Goal: Task Accomplishment & Management: Use online tool/utility

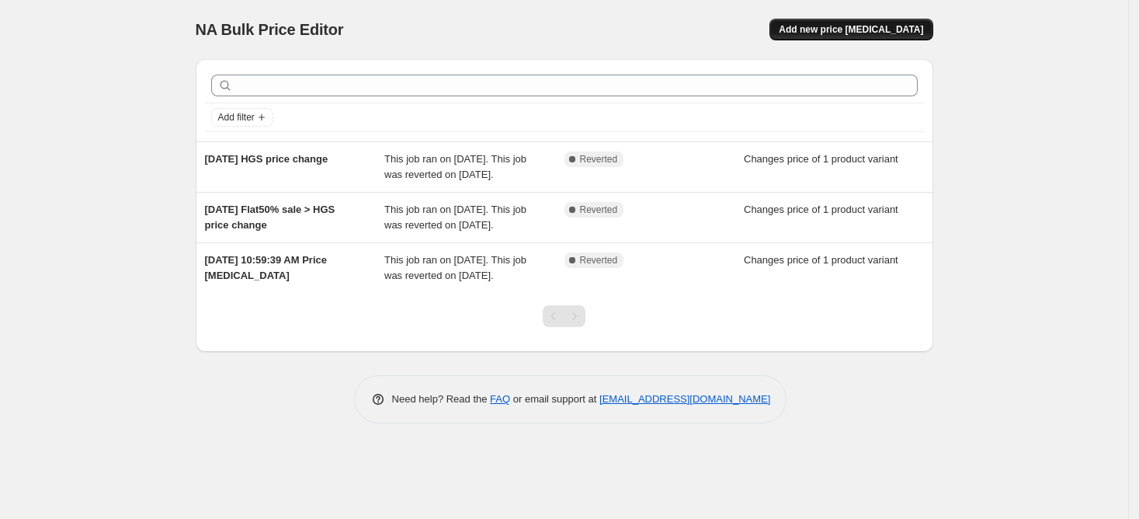
click at [838, 28] on span "Add new price [MEDICAL_DATA]" at bounding box center [851, 29] width 144 height 12
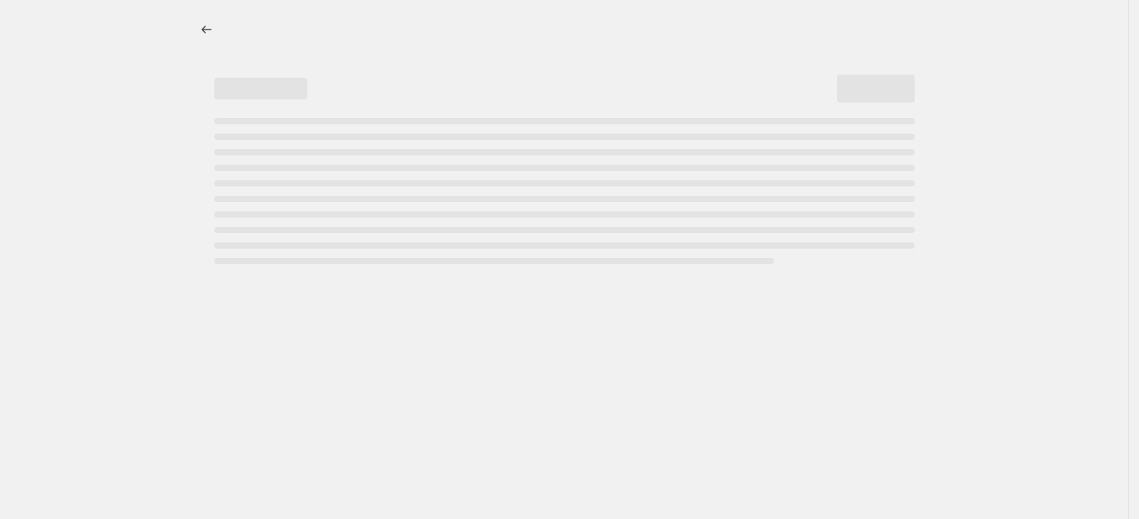
select select "percentage"
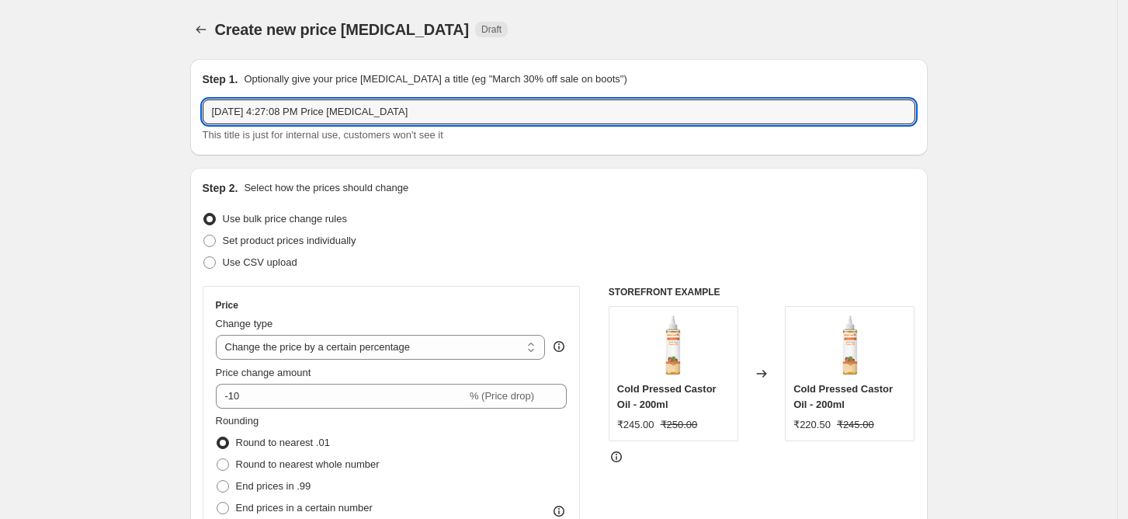
drag, startPoint x: 451, startPoint y: 114, endPoint x: 186, endPoint y: 114, distance: 264.7
type input "[DATE] b1g1 hgs price change"
click at [216, 239] on span at bounding box center [209, 240] width 12 height 12
click at [204, 235] on input "Set product prices individually" at bounding box center [203, 234] width 1 height 1
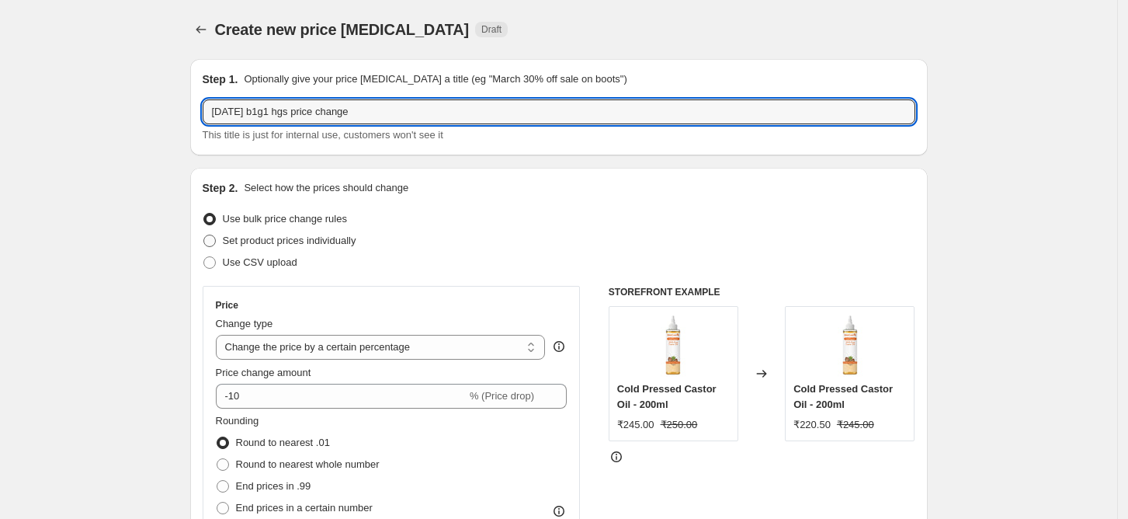
radio input "true"
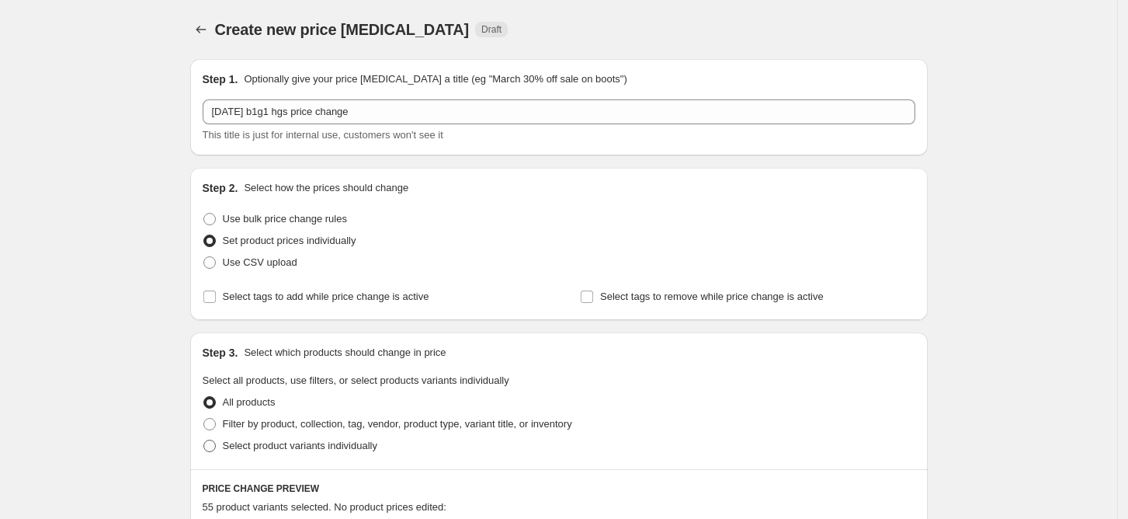
click at [211, 443] on span at bounding box center [209, 445] width 12 height 12
click at [204, 440] on input "Select product variants individually" at bounding box center [203, 439] width 1 height 1
radio input "true"
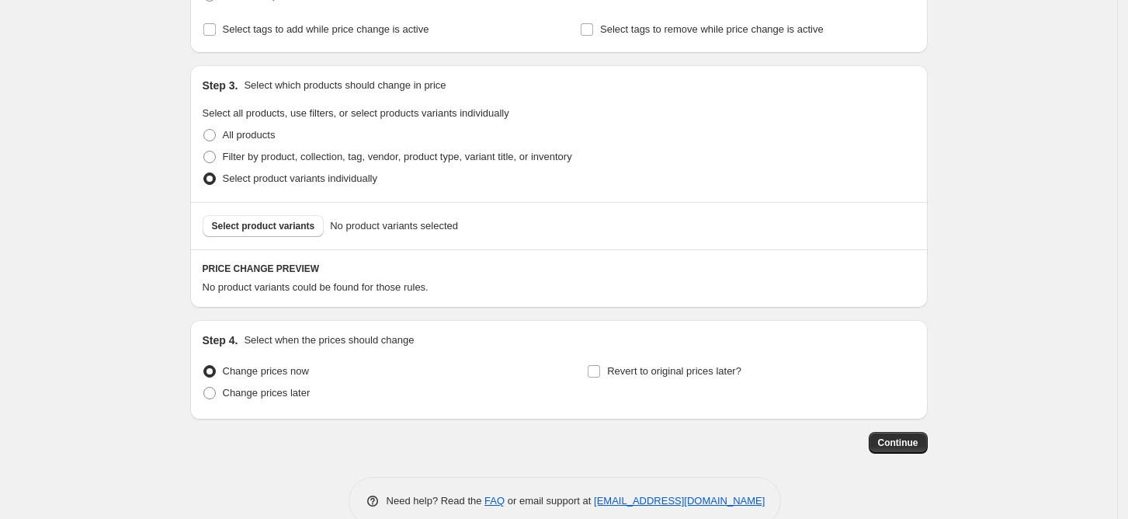
scroll to position [296, 0]
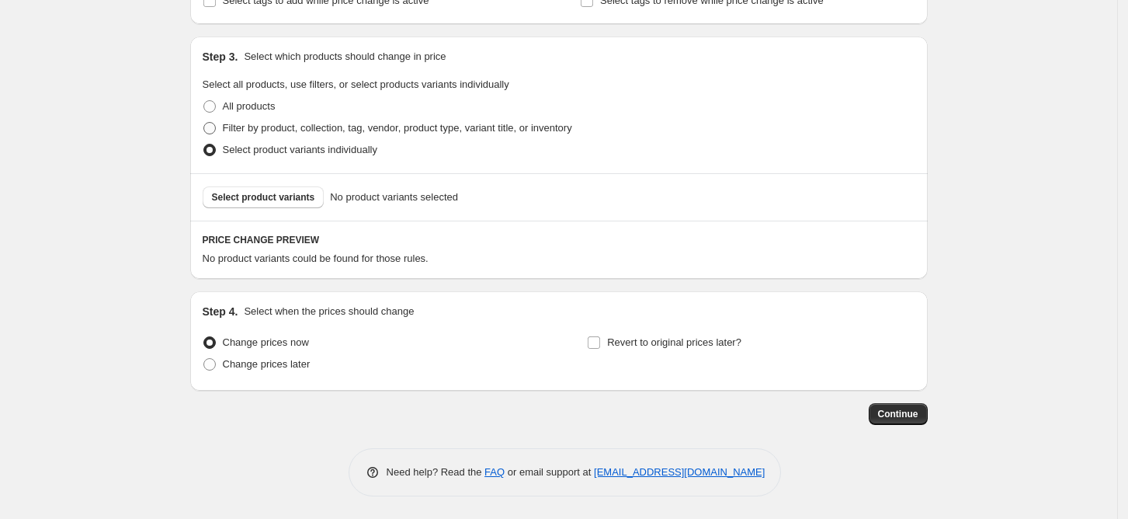
click at [216, 128] on span at bounding box center [209, 128] width 12 height 12
click at [204, 123] on input "Filter by product, collection, tag, vendor, product type, variant title, or inv…" at bounding box center [203, 122] width 1 height 1
radio input "true"
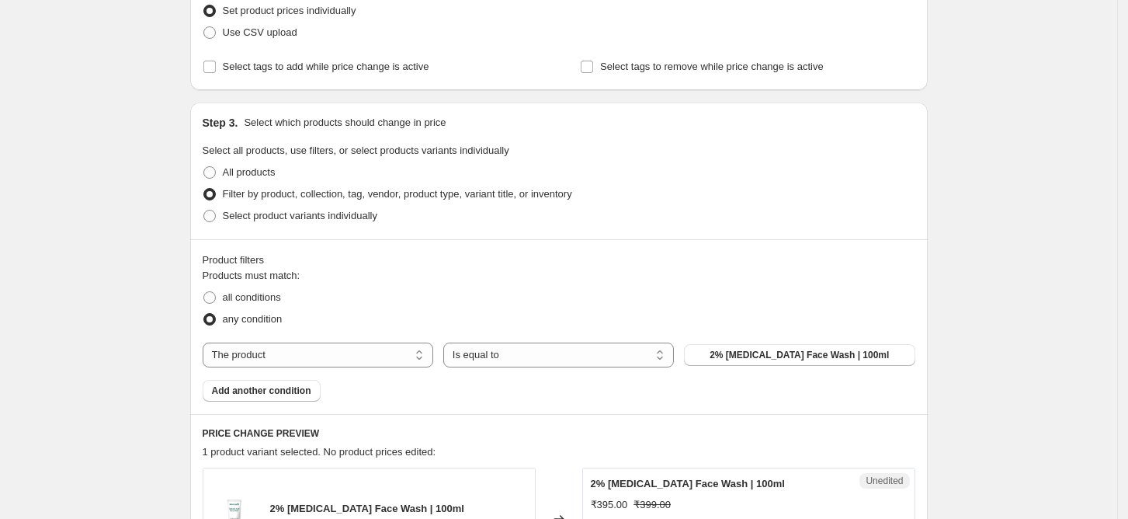
scroll to position [221, 0]
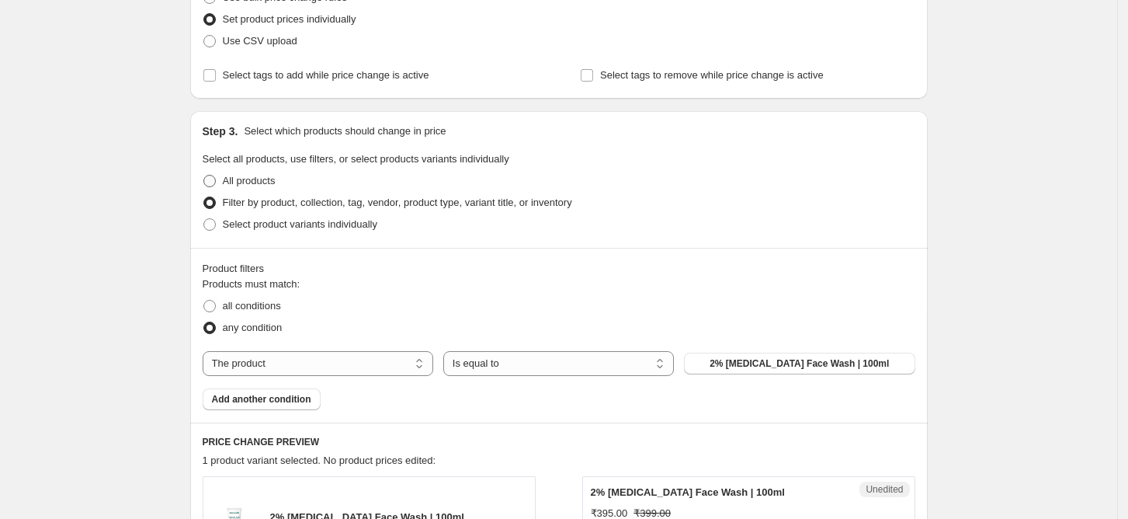
click at [216, 178] on span at bounding box center [209, 181] width 12 height 12
click at [204, 175] on input "All products" at bounding box center [203, 175] width 1 height 1
radio input "true"
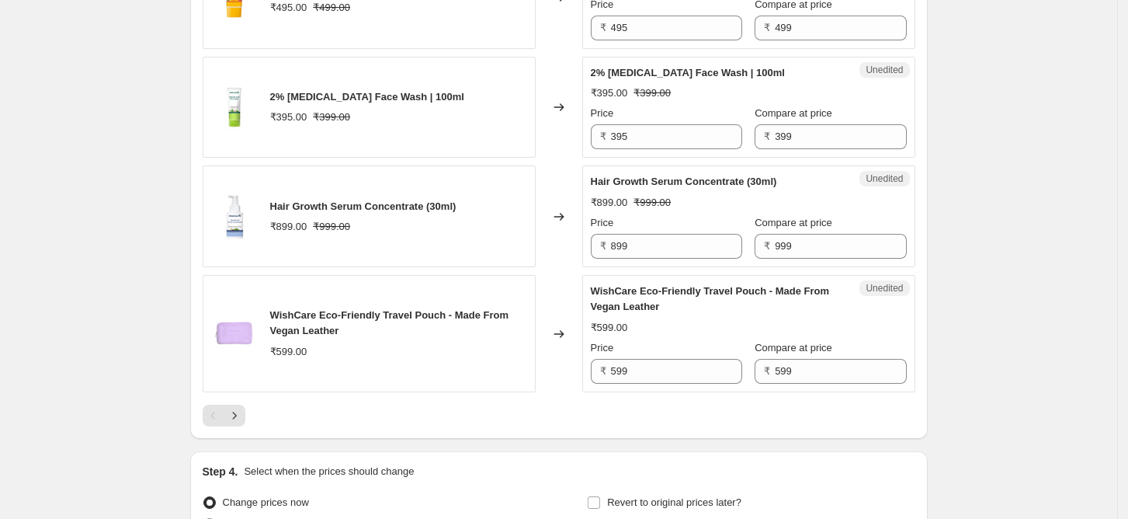
scroll to position [2341, 0]
click at [628, 232] on input "899" at bounding box center [676, 244] width 131 height 25
click at [647, 232] on input "899" at bounding box center [676, 244] width 131 height 25
type input "8"
type input "995"
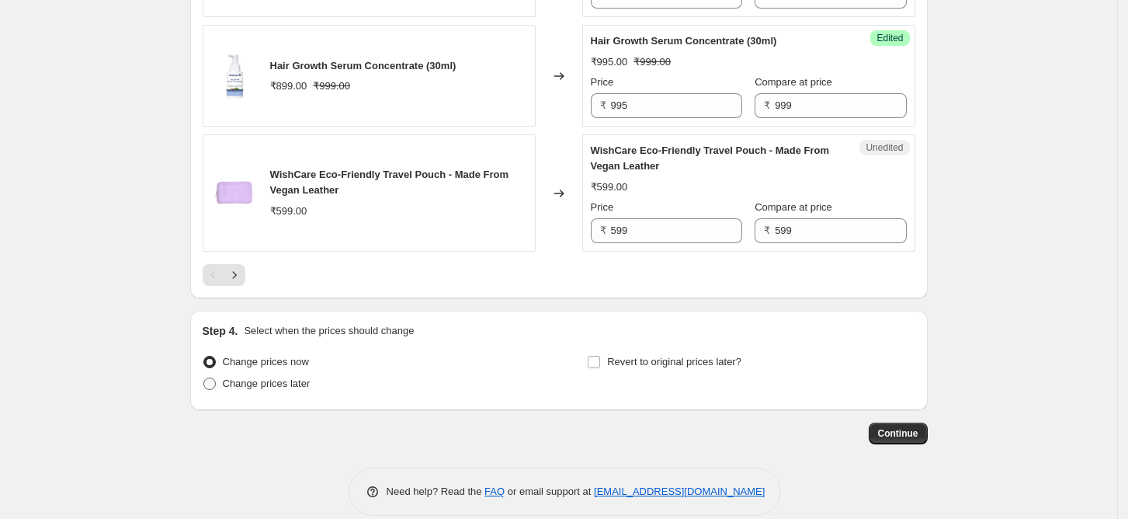
click at [216, 377] on span at bounding box center [209, 383] width 12 height 12
click at [204, 377] on input "Change prices later" at bounding box center [203, 377] width 1 height 1
radio input "true"
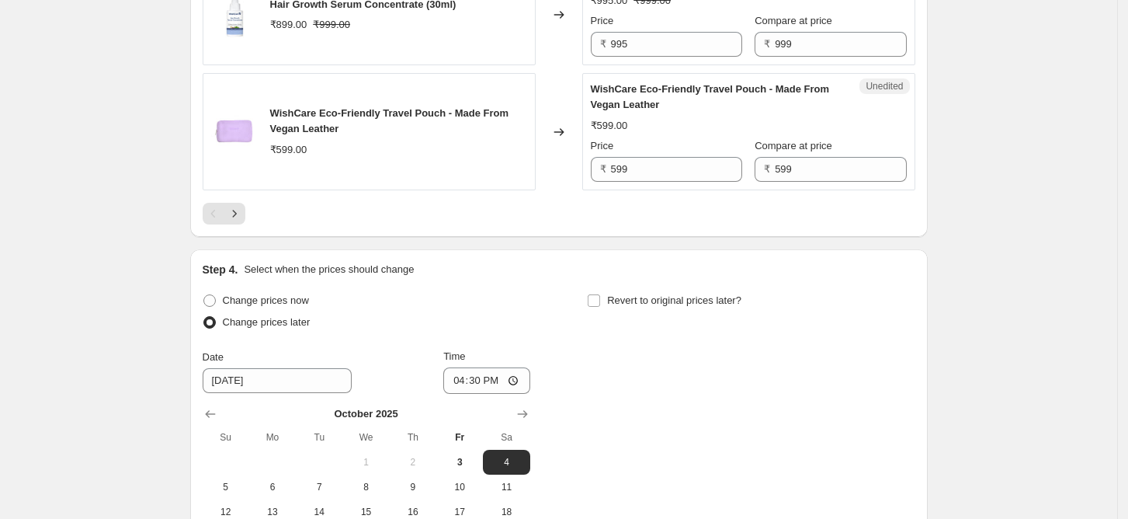
scroll to position [2542, 0]
click at [262, 372] on input "[DATE]" at bounding box center [277, 379] width 149 height 25
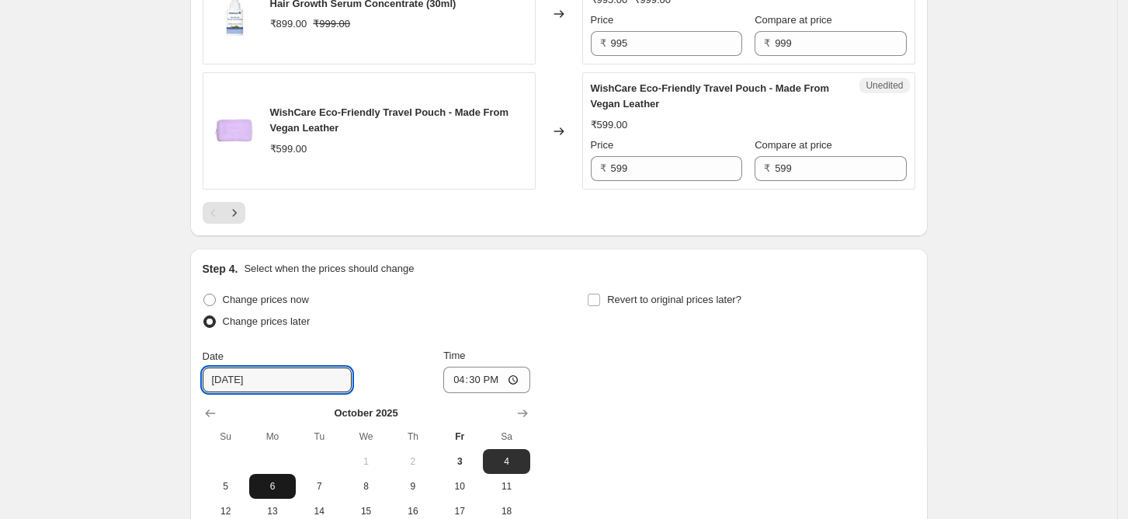
scroll to position [2596, 0]
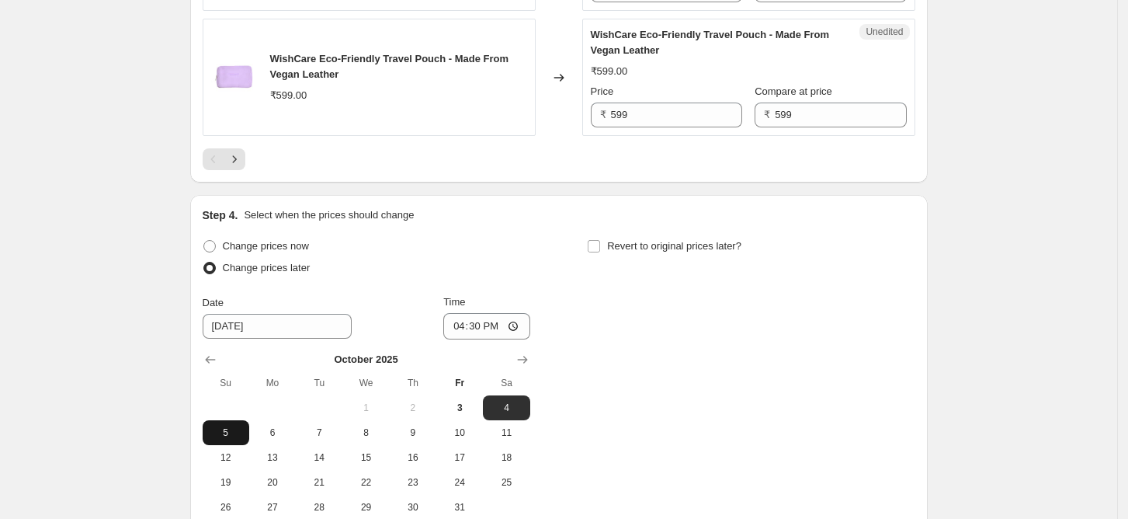
click at [229, 426] on span "5" at bounding box center [226, 432] width 34 height 12
click at [504, 401] on span "4" at bounding box center [506, 407] width 34 height 12
type input "[DATE]"
click at [486, 313] on input "16:30" at bounding box center [486, 326] width 87 height 26
type input "18:25"
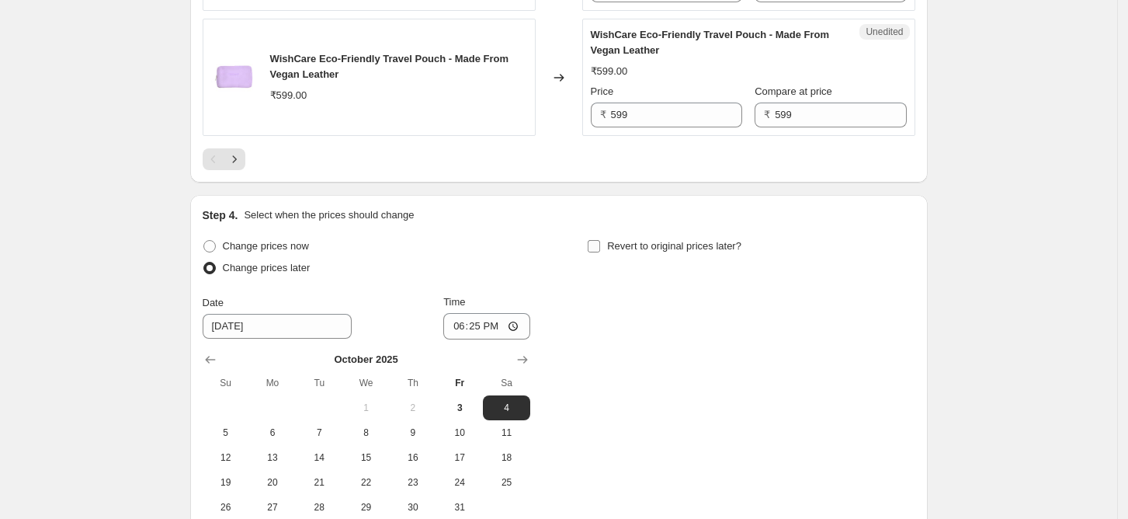
click at [598, 240] on input "Revert to original prices later?" at bounding box center [594, 246] width 12 height 12
checkbox input "true"
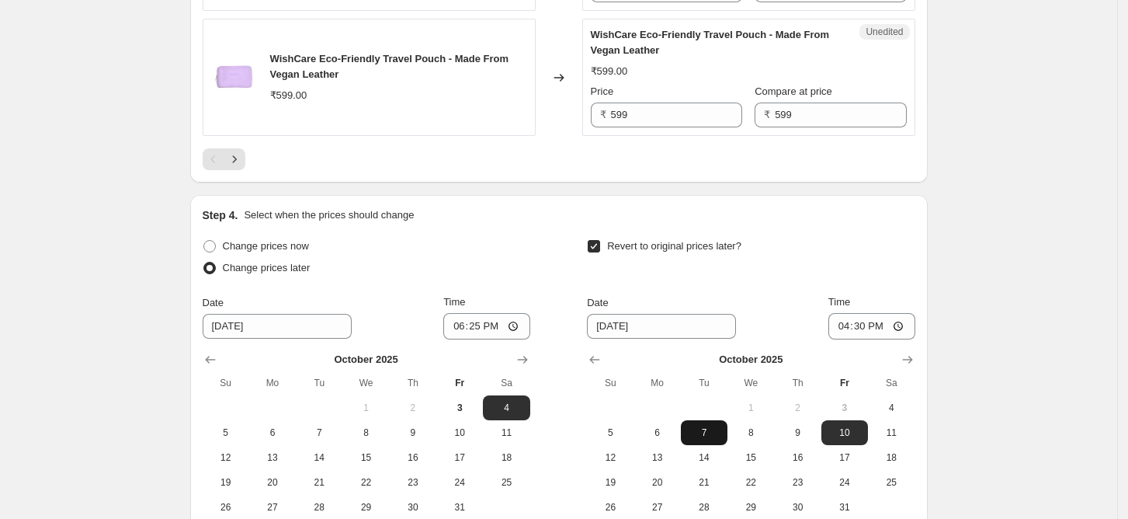
click at [716, 426] on span "7" at bounding box center [704, 432] width 34 height 12
type input "[DATE]"
click at [866, 313] on input "16:30" at bounding box center [871, 326] width 87 height 26
click at [905, 313] on input "16:30" at bounding box center [871, 326] width 87 height 26
click at [880, 313] on input "02:00" at bounding box center [871, 326] width 87 height 26
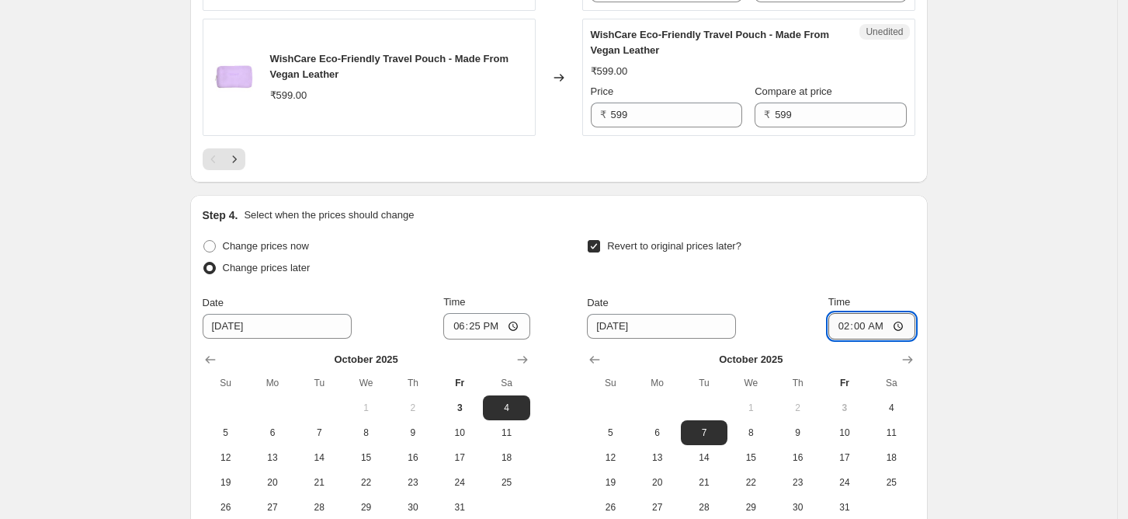
click at [886, 313] on input "02:00" at bounding box center [871, 326] width 87 height 26
type input "02:05"
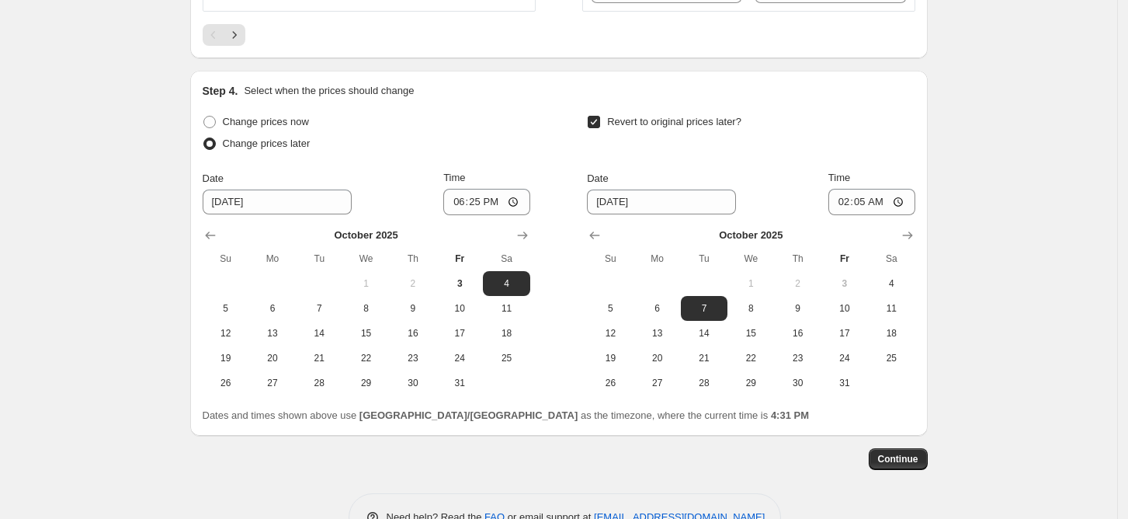
scroll to position [2745, 0]
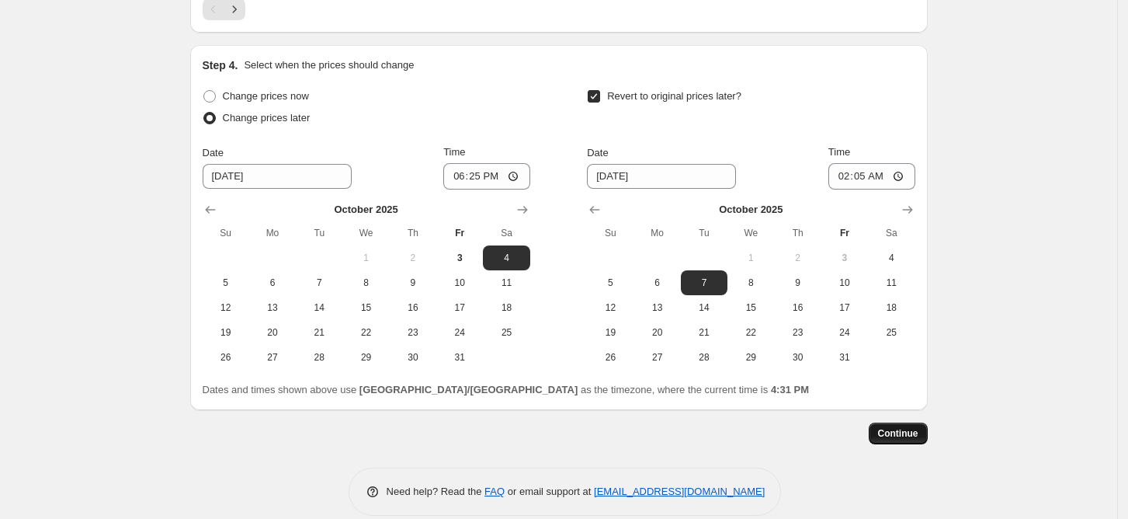
click at [901, 427] on span "Continue" at bounding box center [898, 433] width 40 height 12
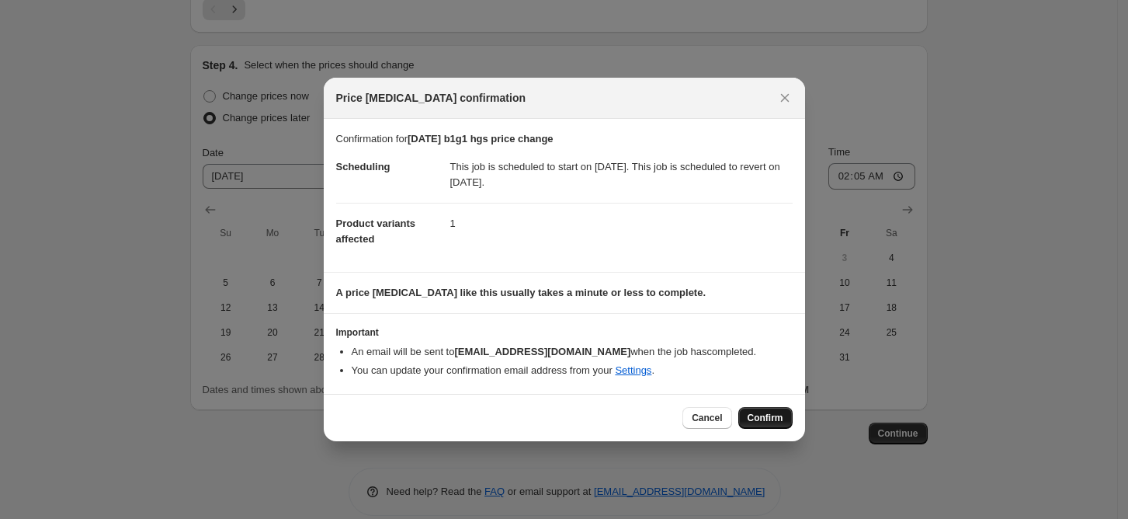
click at [754, 421] on span "Confirm" at bounding box center [765, 417] width 36 height 12
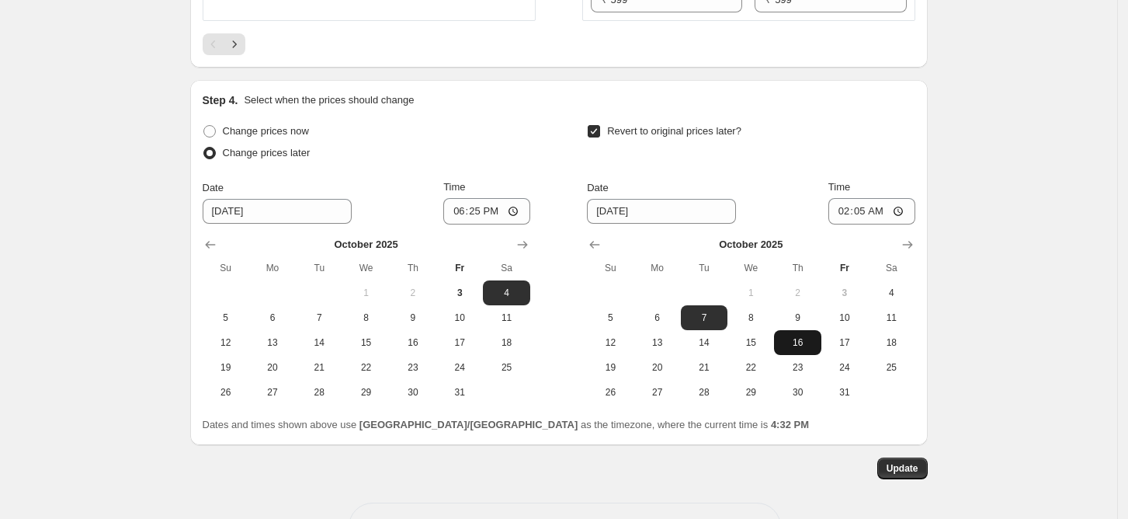
scroll to position [2806, 0]
click at [913, 461] on span "Update" at bounding box center [902, 467] width 32 height 12
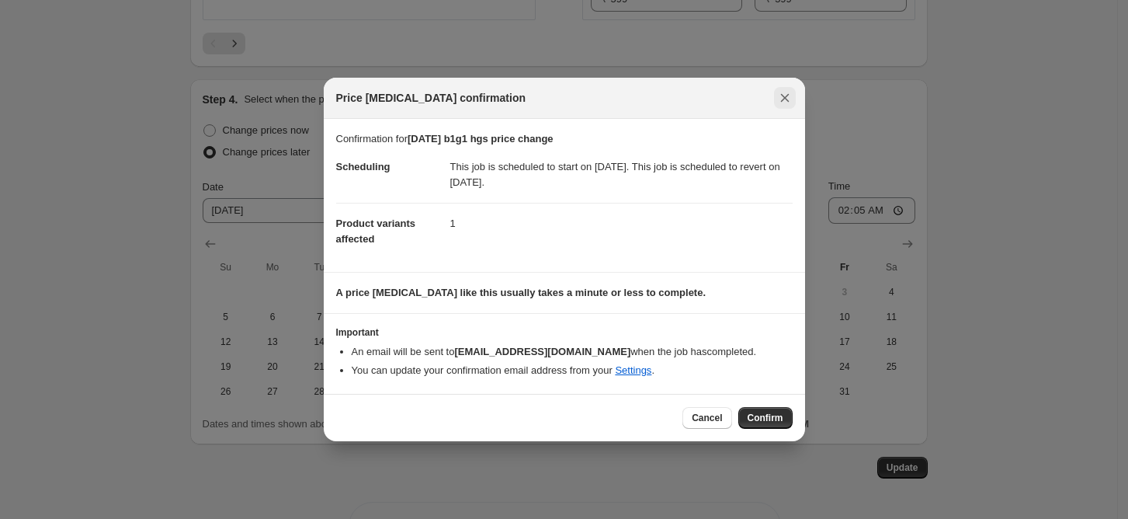
click at [791, 102] on icon "Close" at bounding box center [785, 98] width 16 height 16
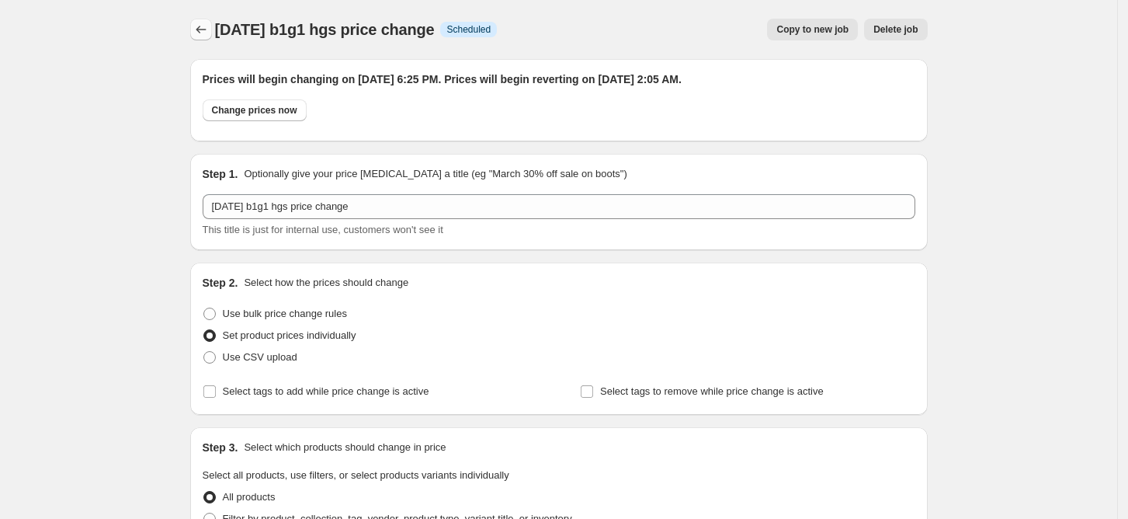
click at [207, 32] on icon "Price change jobs" at bounding box center [201, 30] width 16 height 16
